Goal: Task Accomplishment & Management: Complete application form

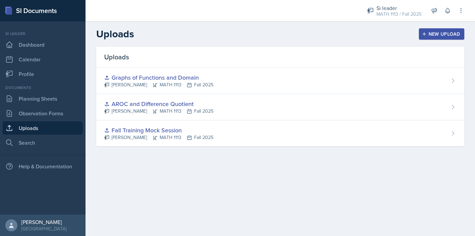
click at [44, 91] on div "Documents" at bounding box center [43, 88] width 80 height 6
click at [44, 101] on link "Planning Sheets" at bounding box center [43, 98] width 80 height 13
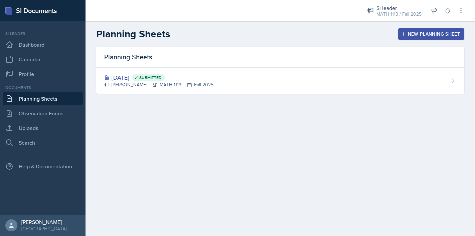
click at [425, 32] on div "New Planning Sheet" at bounding box center [430, 33] width 57 height 5
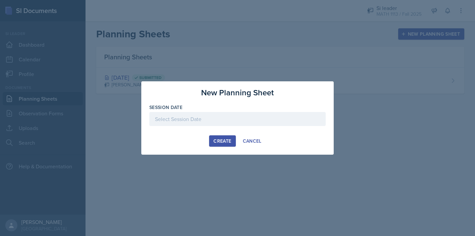
click at [237, 119] on div at bounding box center [237, 119] width 176 height 14
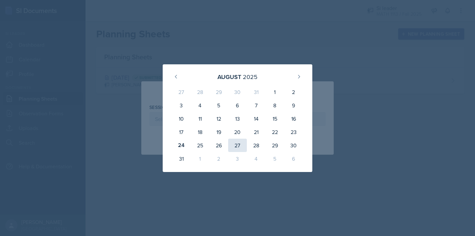
click at [237, 145] on div "27" at bounding box center [237, 145] width 19 height 13
type input "[DATE]"
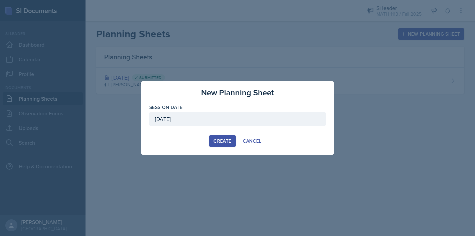
click at [226, 140] on div "Create" at bounding box center [222, 141] width 18 height 5
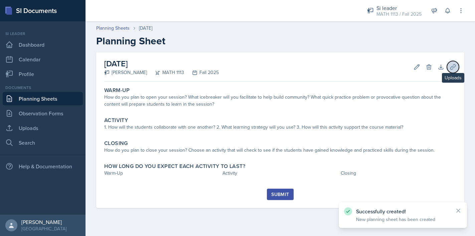
click at [453, 66] on icon at bounding box center [452, 66] width 5 height 5
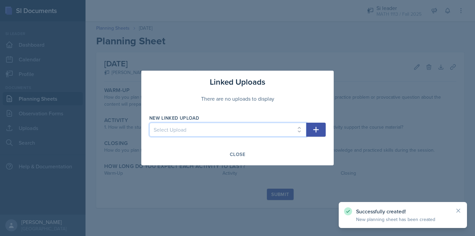
click at [289, 130] on select "Select Upload Fall Training Mock Session AROC and Difference Quotient Graphs of…" at bounding box center [227, 130] width 157 height 14
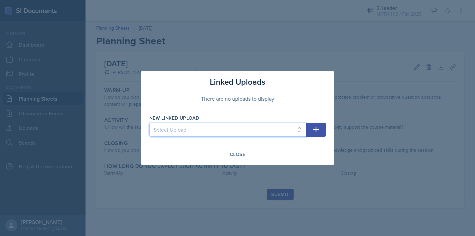
select select "b53e5614-39ea-4ef5-9a5e-5b69ebecccdc"
click at [149, 123] on select "Select Upload Fall Training Mock Session AROC and Difference Quotient Graphs of…" at bounding box center [227, 130] width 157 height 14
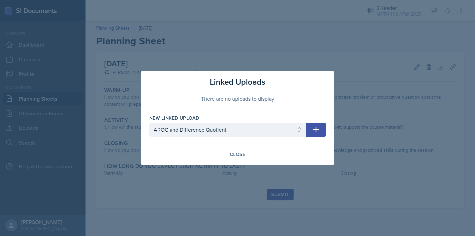
click at [319, 129] on icon "button" at bounding box center [316, 130] width 8 height 8
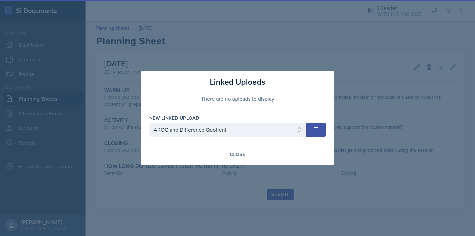
select select
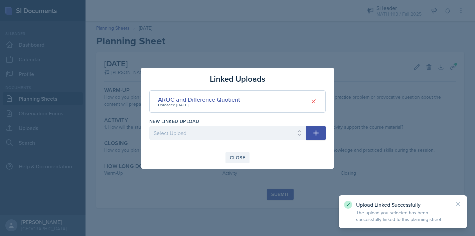
click at [239, 157] on div "Close" at bounding box center [237, 157] width 15 height 5
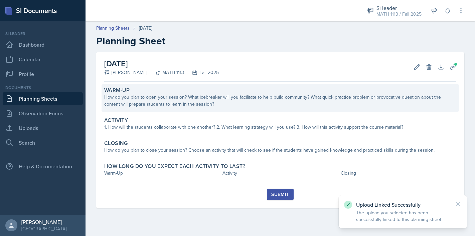
click at [172, 92] on div "Warm-Up" at bounding box center [280, 90] width 352 height 7
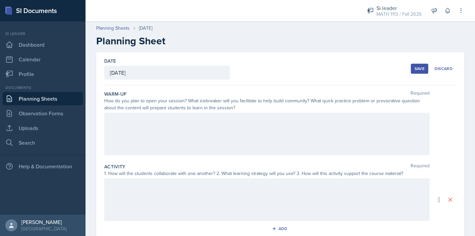
click at [203, 121] on div at bounding box center [266, 134] width 325 height 43
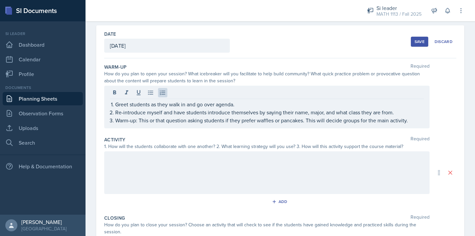
click at [153, 172] on div at bounding box center [266, 173] width 325 height 43
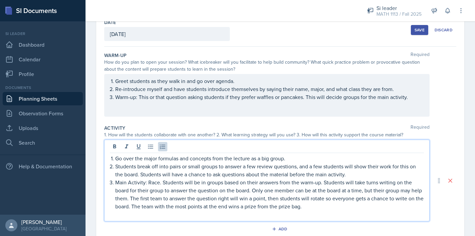
click at [246, 213] on p at bounding box center [267, 215] width 314 height 8
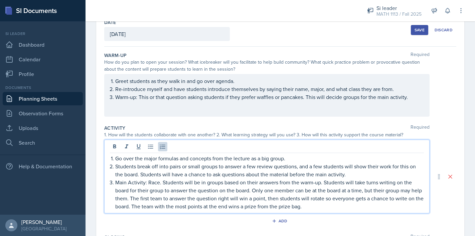
click at [192, 222] on div "Add" at bounding box center [280, 222] width 352 height 13
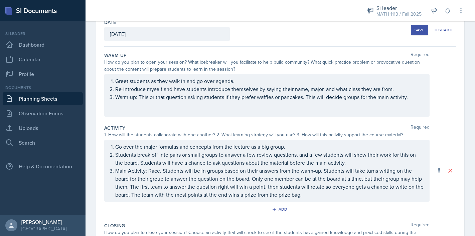
click at [201, 107] on div "Greet students as they walk in and go over agenda. Re-introduce myself and have…" at bounding box center [266, 95] width 325 height 43
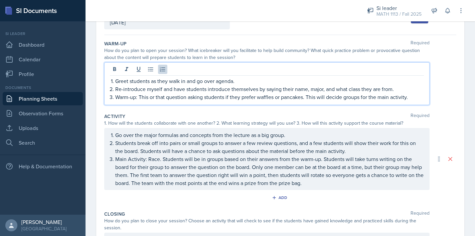
click at [236, 113] on div "Activity Required" at bounding box center [280, 116] width 352 height 7
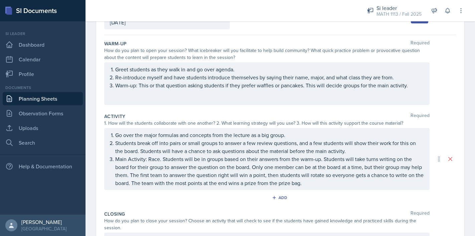
click at [224, 96] on div "Greet students as they walk in and go over agenda. Re-introduce myself and have…" at bounding box center [266, 83] width 325 height 43
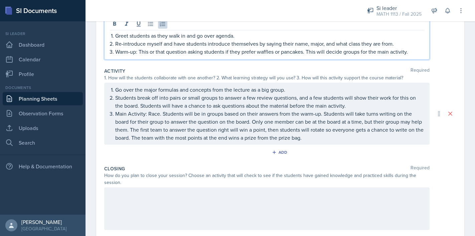
scroll to position [101, 0]
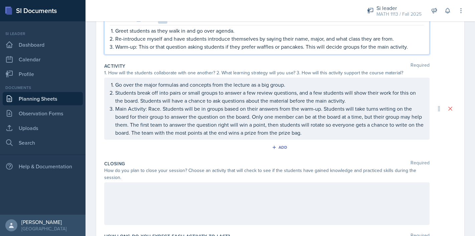
click at [203, 163] on div "Closing Required" at bounding box center [280, 164] width 352 height 7
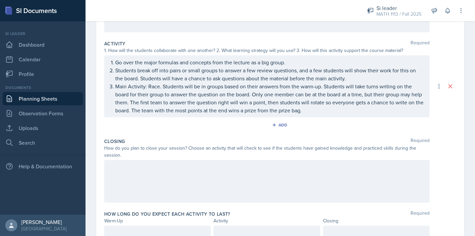
scroll to position [147, 0]
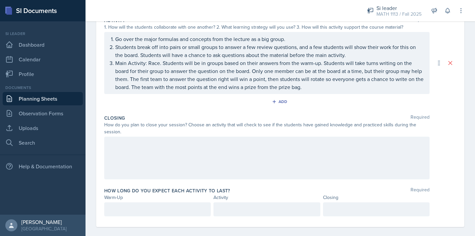
click at [118, 203] on div at bounding box center [157, 210] width 107 height 14
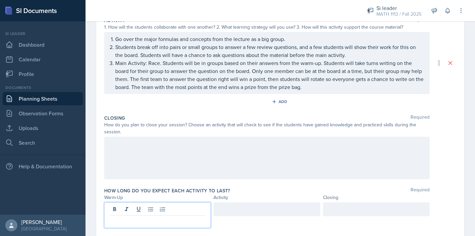
scroll to position [158, 0]
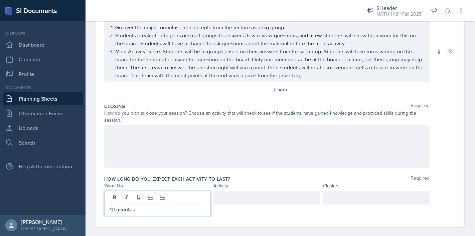
click at [232, 191] on div at bounding box center [266, 198] width 107 height 14
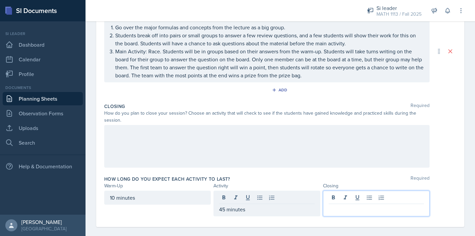
click at [366, 193] on div at bounding box center [376, 204] width 107 height 26
click at [307, 164] on div "Closing Required How do you plan to close your session? Choose an activity that…" at bounding box center [280, 137] width 352 height 73
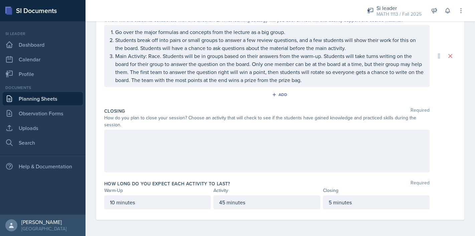
scroll to position [147, 0]
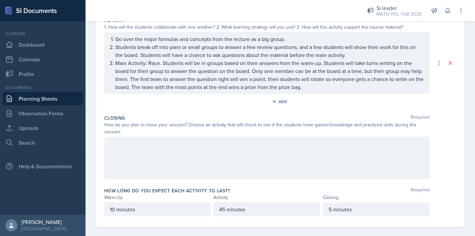
click at [155, 158] on div at bounding box center [266, 158] width 325 height 43
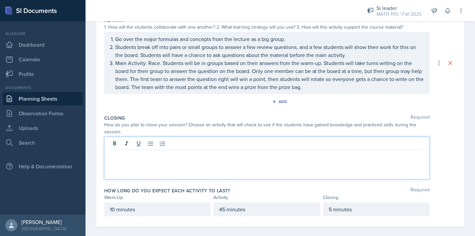
scroll to position [154, 0]
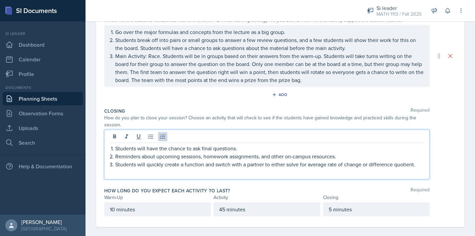
click at [153, 169] on p at bounding box center [267, 173] width 314 height 8
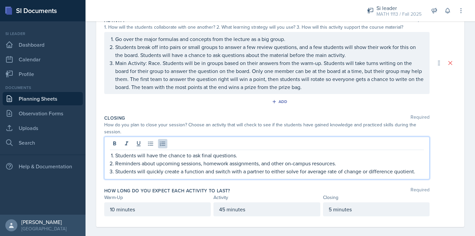
click at [172, 110] on div "Activity Required 1. How will the students collaborate with one another? 2. Wha…" at bounding box center [280, 63] width 352 height 98
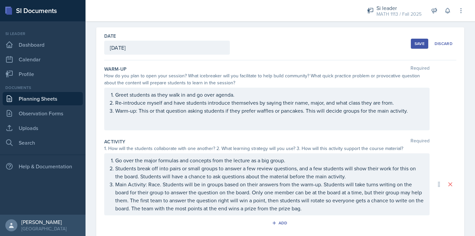
scroll to position [19, 0]
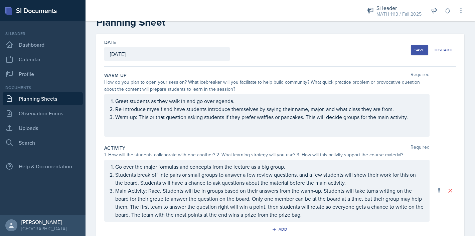
click at [415, 52] on div "Save" at bounding box center [419, 49] width 10 height 5
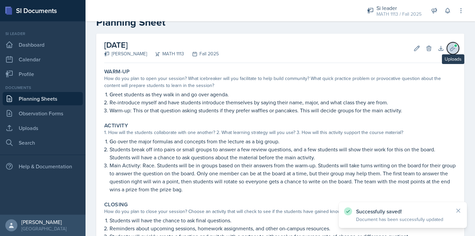
click at [454, 49] on icon at bounding box center [453, 48] width 7 height 7
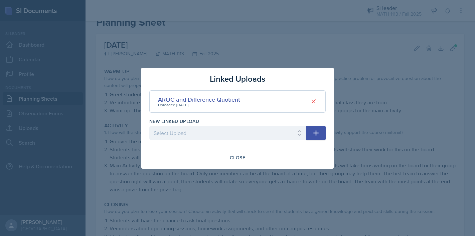
click at [315, 53] on div at bounding box center [237, 118] width 475 height 236
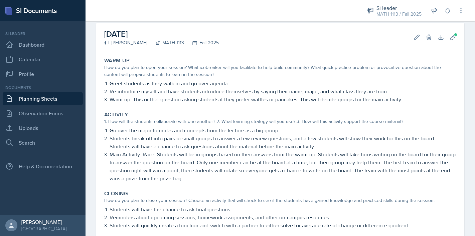
scroll to position [27, 0]
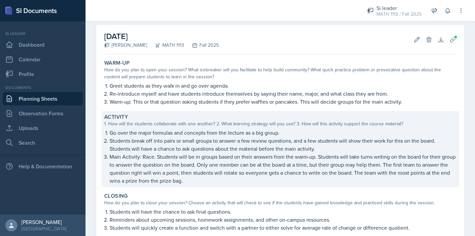
click at [294, 149] on p "Students break off into pairs or small groups to answer a few review questions,…" at bounding box center [283, 145] width 347 height 16
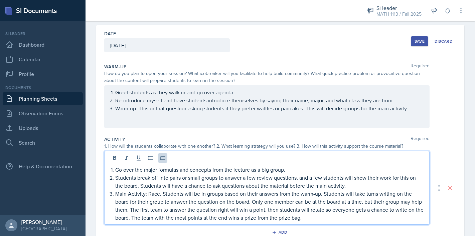
click at [213, 158] on div "Go over the major formulas and concepts from the lecture as a big group. Studen…" at bounding box center [266, 188] width 325 height 74
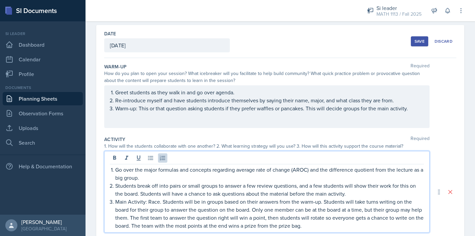
click at [200, 143] on div "1. How will the students collaborate with one another? 2. What learning strateg…" at bounding box center [266, 146] width 325 height 7
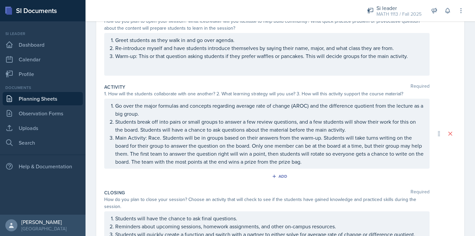
scroll to position [0, 0]
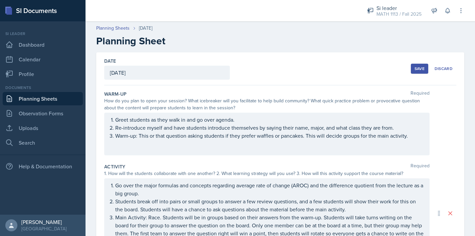
click at [415, 69] on div "Save" at bounding box center [419, 68] width 10 height 5
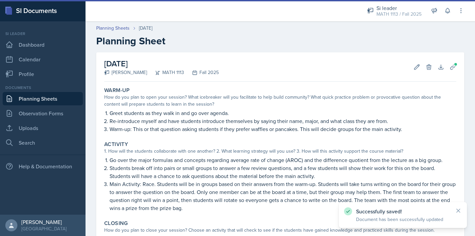
scroll to position [100, 0]
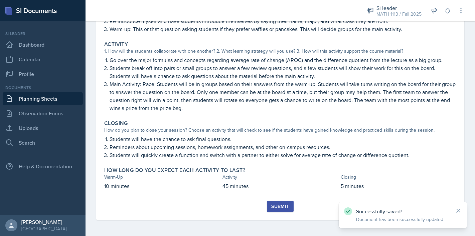
click at [280, 207] on div "Submit" at bounding box center [280, 206] width 18 height 5
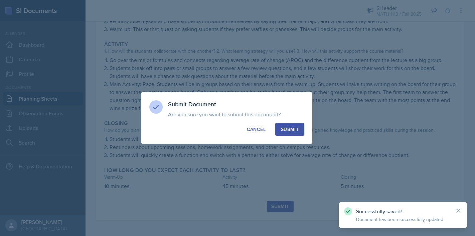
click at [292, 129] on div "Submit" at bounding box center [290, 129] width 18 height 7
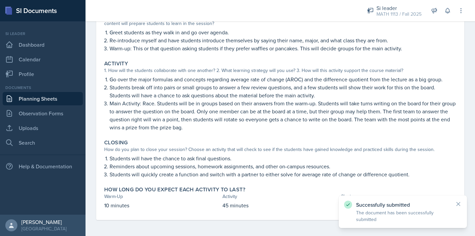
scroll to position [0, 0]
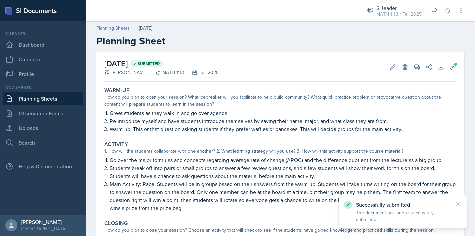
click at [121, 28] on link "Planning Sheets" at bounding box center [112, 28] width 33 height 7
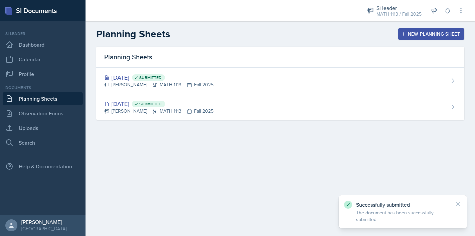
click at [403, 33] on icon "button" at bounding box center [403, 33] width 3 height 3
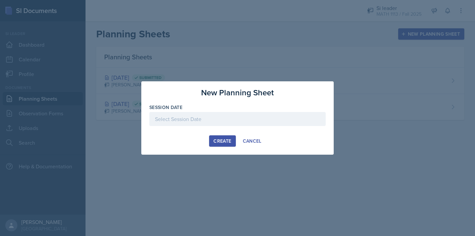
click at [282, 115] on div at bounding box center [237, 119] width 176 height 14
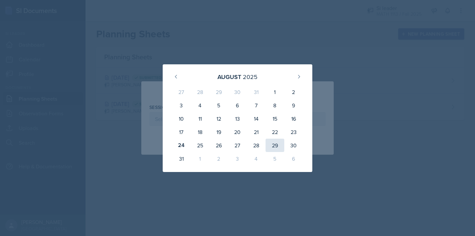
click at [277, 145] on div "29" at bounding box center [275, 145] width 19 height 13
type input "[DATE]"
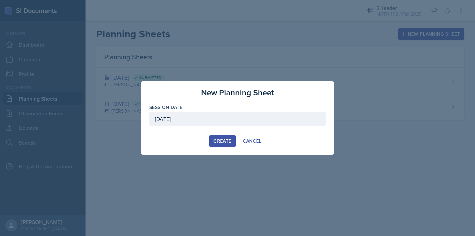
click at [216, 146] on button "Create" at bounding box center [222, 141] width 26 height 11
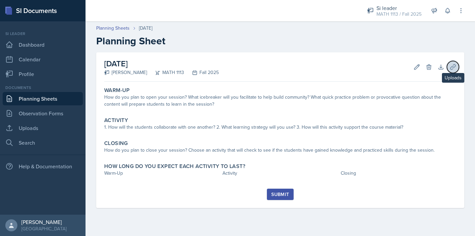
click at [453, 73] on button "Uploads" at bounding box center [453, 67] width 12 height 12
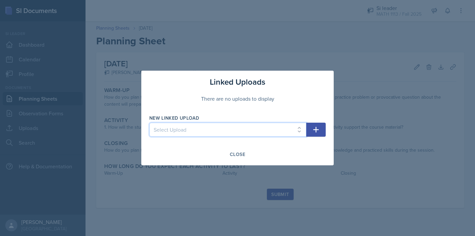
click at [286, 125] on select "Select Upload Fall Training Mock Session AROC and Difference Quotient Graphs of…" at bounding box center [227, 130] width 157 height 14
select select "702fbca5-24df-4a55-ac8e-69432fb0b7b6"
click at [149, 123] on select "Select Upload Fall Training Mock Session AROC and Difference Quotient Graphs of…" at bounding box center [227, 130] width 157 height 14
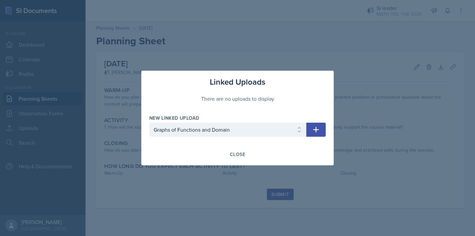
click at [321, 131] on button "button" at bounding box center [315, 130] width 19 height 14
select select
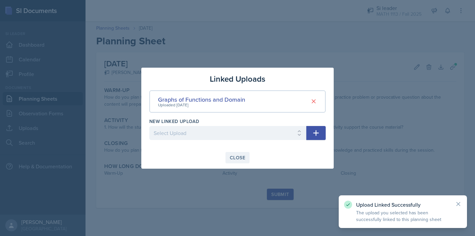
click at [234, 162] on button "Close" at bounding box center [237, 157] width 24 height 11
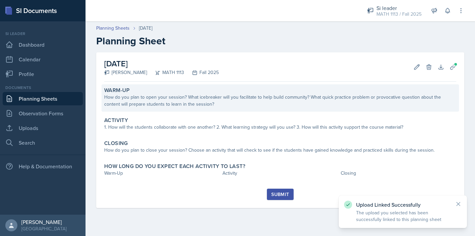
click at [211, 103] on div "How do you plan to open your session? What icebreaker will you facilitate to he…" at bounding box center [280, 101] width 352 height 14
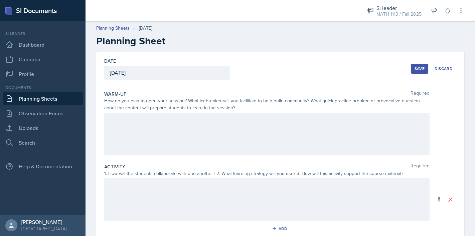
click at [246, 116] on div at bounding box center [266, 134] width 325 height 43
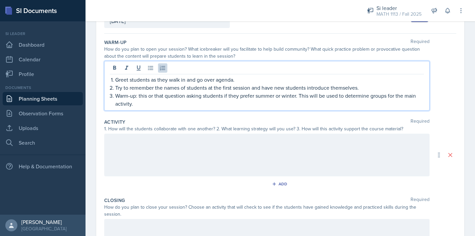
scroll to position [62, 0]
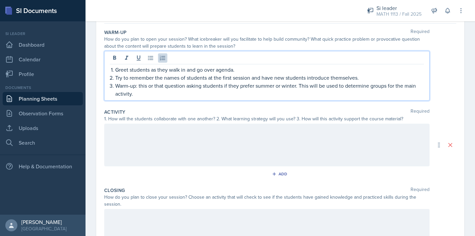
click at [189, 190] on div "Closing Required" at bounding box center [280, 190] width 352 height 7
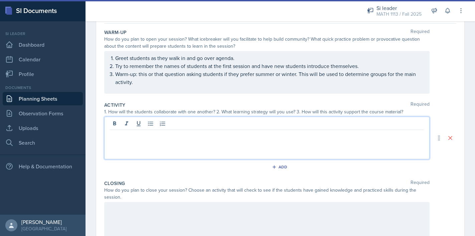
click at [197, 128] on div at bounding box center [266, 138] width 325 height 43
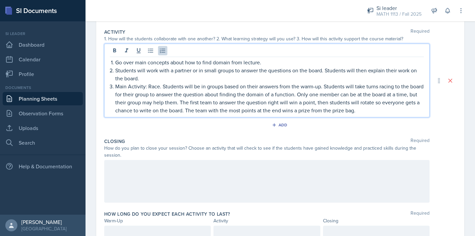
click at [175, 171] on div at bounding box center [266, 181] width 325 height 43
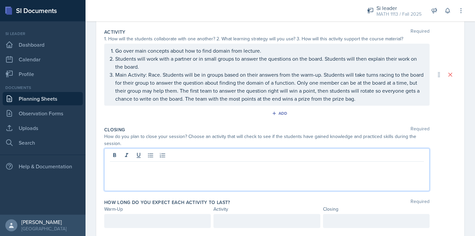
scroll to position [147, 0]
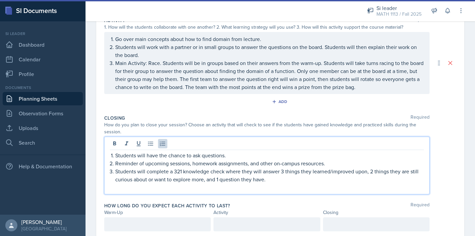
click at [191, 184] on p at bounding box center [267, 188] width 314 height 8
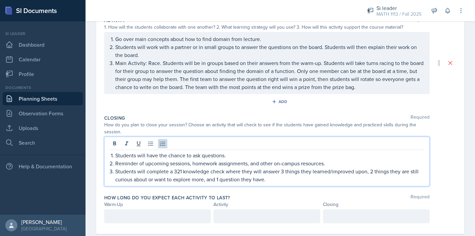
drag, startPoint x: 165, startPoint y: 205, endPoint x: 166, endPoint y: 199, distance: 5.4
click at [165, 210] on div at bounding box center [157, 217] width 107 height 14
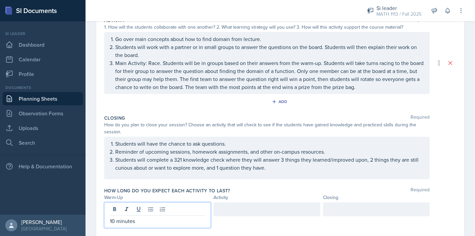
scroll to position [158, 0]
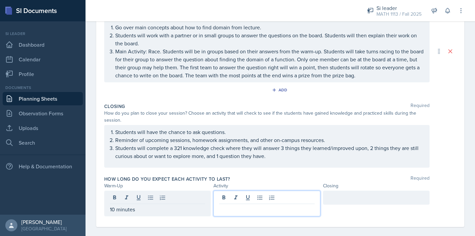
click at [232, 192] on div at bounding box center [266, 204] width 107 height 26
click at [346, 191] on div at bounding box center [376, 198] width 107 height 14
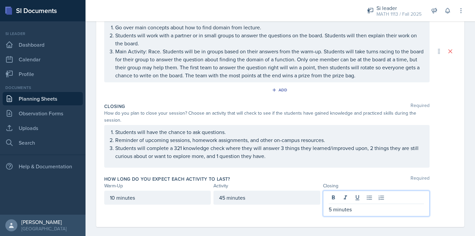
click at [308, 176] on div "How long do you expect each activity to last? Required" at bounding box center [280, 179] width 352 height 7
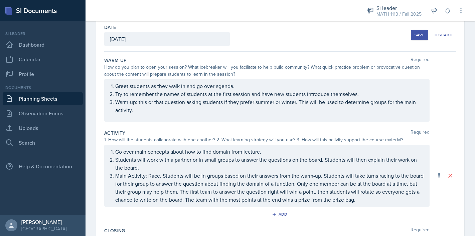
scroll to position [0, 0]
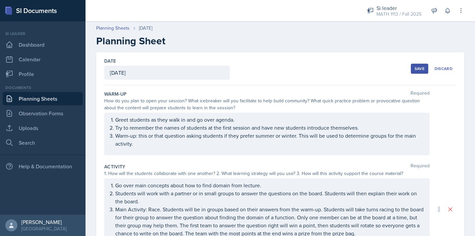
click at [421, 70] on div "Save" at bounding box center [419, 68] width 10 height 5
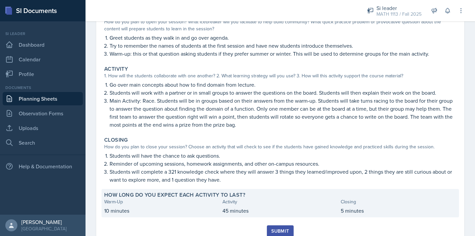
scroll to position [100, 0]
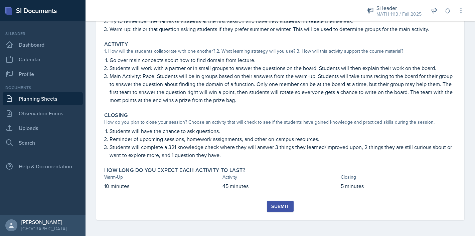
click at [283, 206] on div "Submit" at bounding box center [280, 206] width 18 height 5
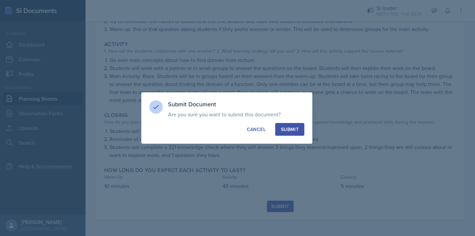
click at [295, 134] on button "Submit" at bounding box center [289, 129] width 29 height 13
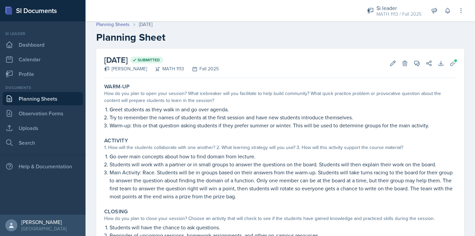
scroll to position [0, 0]
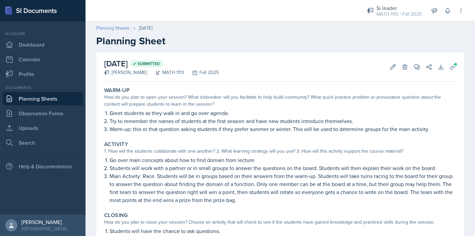
click at [109, 28] on link "Planning Sheets" at bounding box center [112, 28] width 33 height 7
